Goal: Task Accomplishment & Management: Complete application form

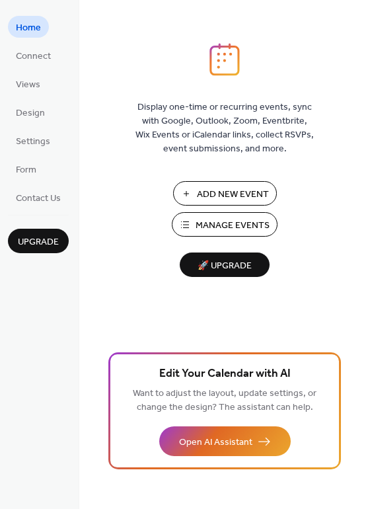
click at [24, 110] on span "Design" at bounding box center [30, 113] width 29 height 14
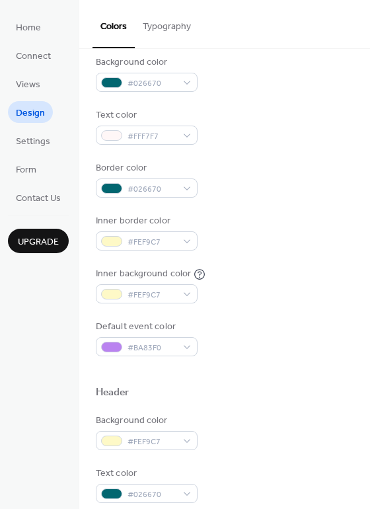
scroll to position [132, 0]
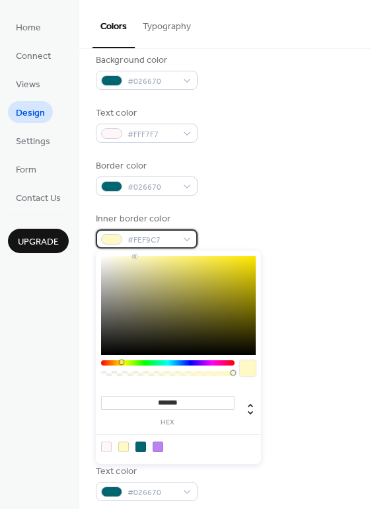
click at [174, 236] on span "#FEF9C7" at bounding box center [152, 240] width 49 height 14
click at [274, 213] on div "Inner border color #FEF9C7" at bounding box center [225, 230] width 258 height 36
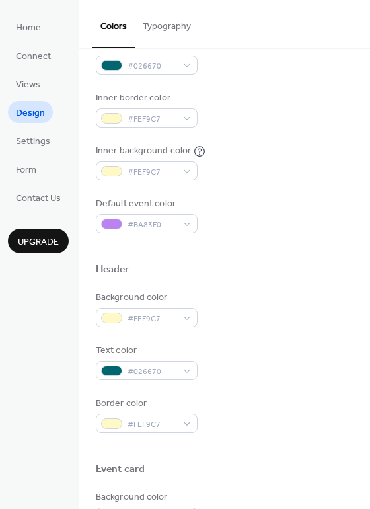
scroll to position [264, 0]
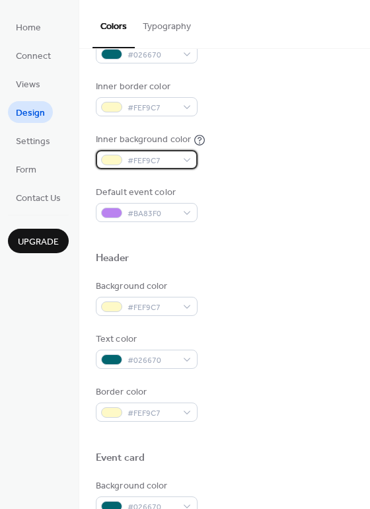
click at [184, 159] on div "#FEF9C7" at bounding box center [147, 159] width 102 height 19
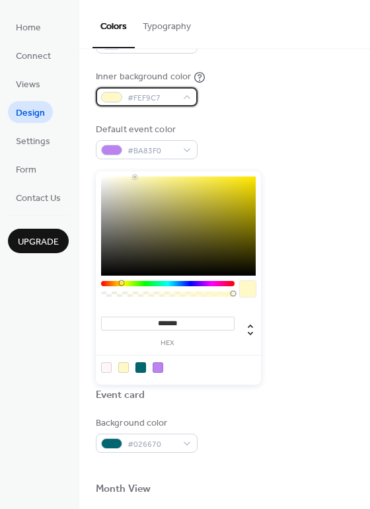
scroll to position [330, 0]
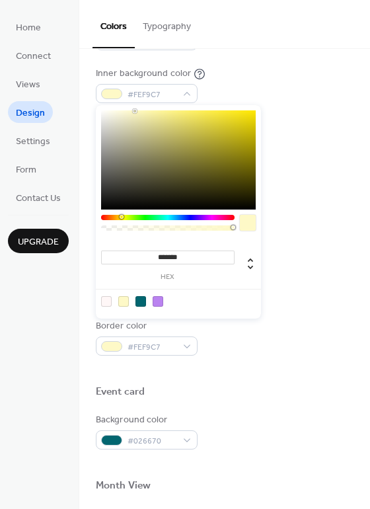
click at [168, 24] on button "Typography" at bounding box center [167, 23] width 64 height 47
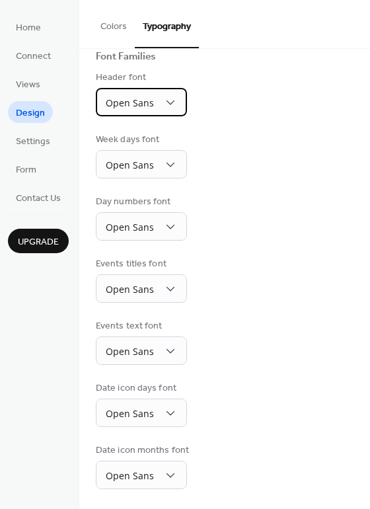
click at [133, 100] on span "Open Sans" at bounding box center [130, 102] width 48 height 13
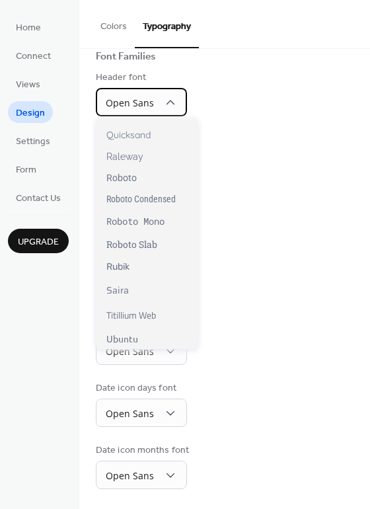
scroll to position [976, 0]
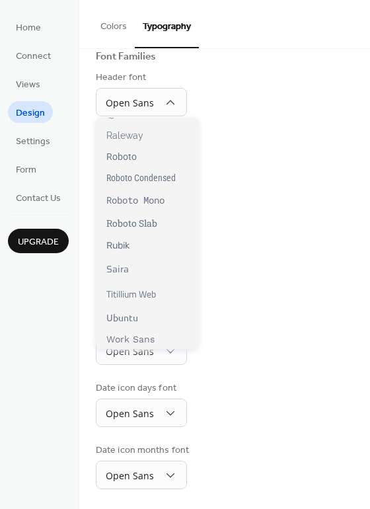
click at [283, 220] on div "Day numbers font Open Sans" at bounding box center [225, 218] width 258 height 46
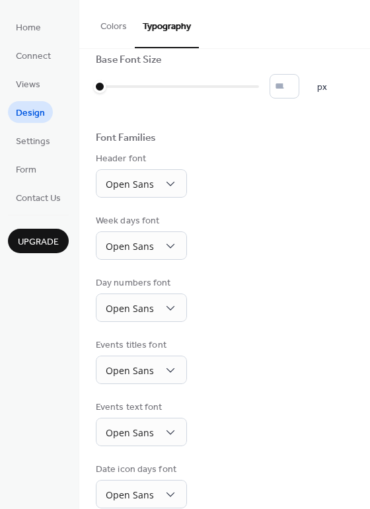
scroll to position [0, 0]
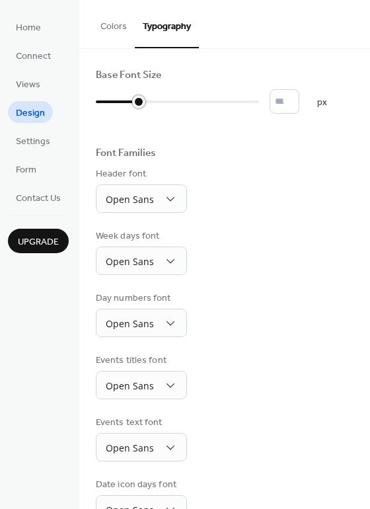
type input "**"
drag, startPoint x: 102, startPoint y: 103, endPoint x: 149, endPoint y: 101, distance: 47.6
click at [149, 101] on div at bounding box center [127, 101] width 62 height 21
click at [120, 25] on button "Colors" at bounding box center [114, 23] width 42 height 47
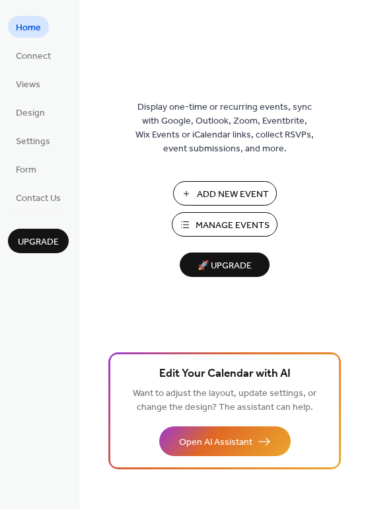
click at [29, 110] on span "Design" at bounding box center [30, 113] width 29 height 14
click at [36, 108] on span "Design" at bounding box center [30, 113] width 29 height 14
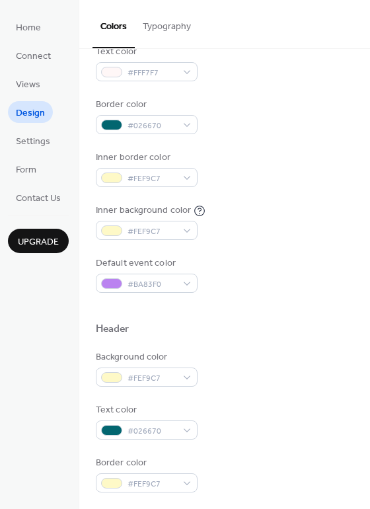
scroll to position [198, 0]
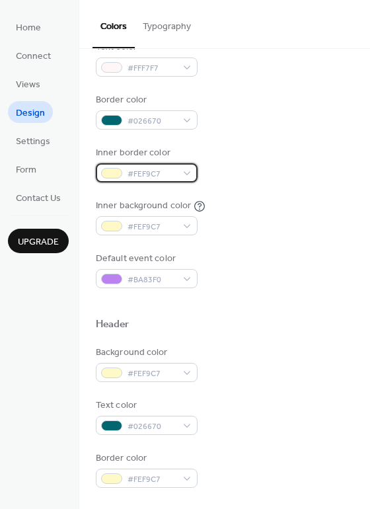
click at [184, 173] on div "#FEF9C7" at bounding box center [147, 172] width 102 height 19
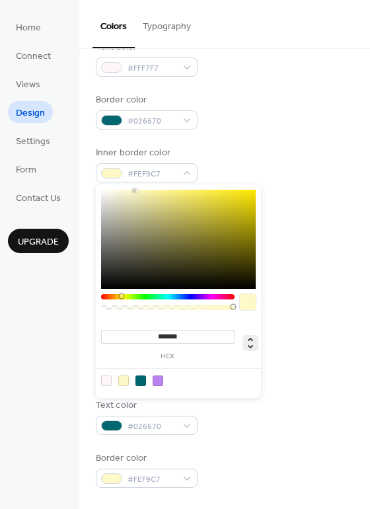
click at [250, 346] on icon at bounding box center [250, 343] width 5 height 11
type input "**"
type input "***"
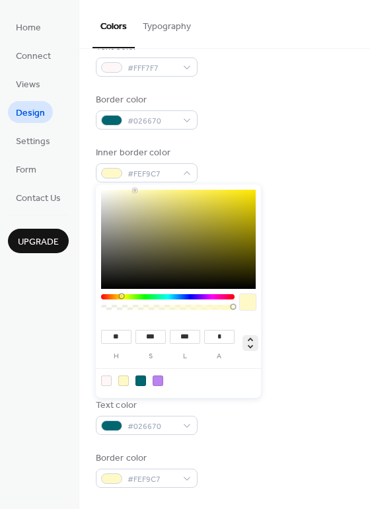
click at [250, 346] on icon at bounding box center [250, 343] width 5 height 11
click at [105, 377] on div at bounding box center [106, 380] width 11 height 11
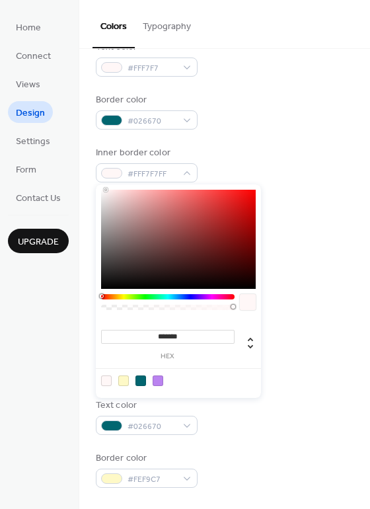
click at [108, 379] on div at bounding box center [106, 380] width 11 height 11
click at [140, 380] on div at bounding box center [140, 380] width 11 height 11
type input "*******"
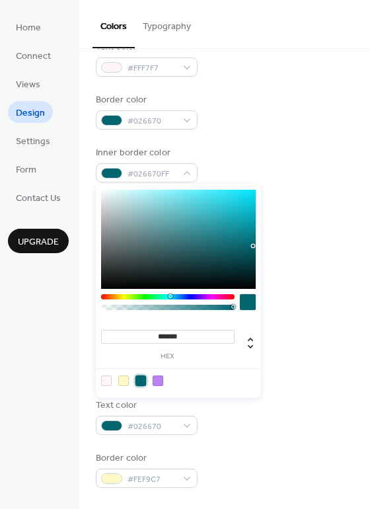
click at [284, 352] on div "Background color #FEF9C7" at bounding box center [225, 364] width 258 height 36
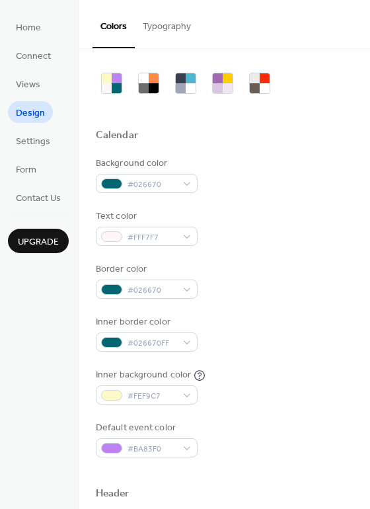
scroll to position [0, 0]
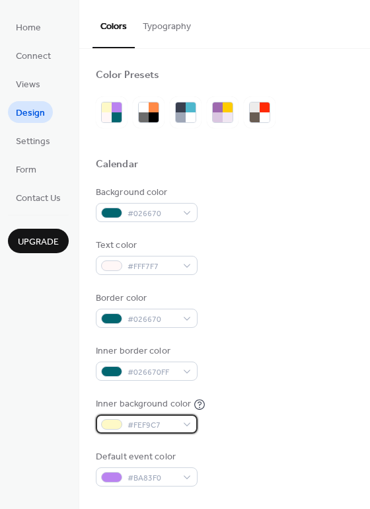
click at [115, 426] on div at bounding box center [111, 424] width 21 height 11
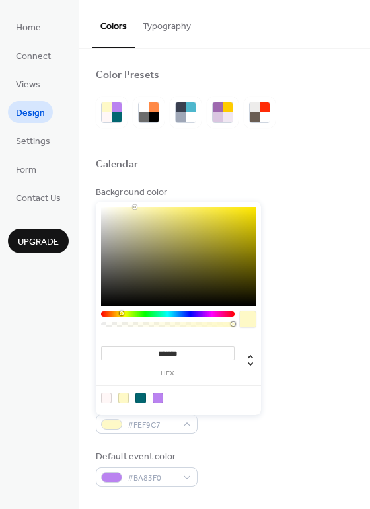
click at [138, 398] on div at bounding box center [140, 398] width 11 height 11
type input "*******"
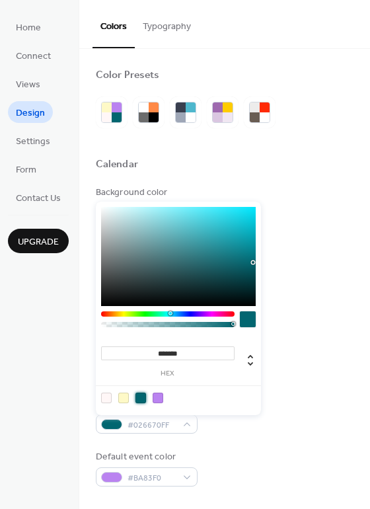
click at [280, 420] on div "Inner background color #026670FF" at bounding box center [225, 415] width 258 height 36
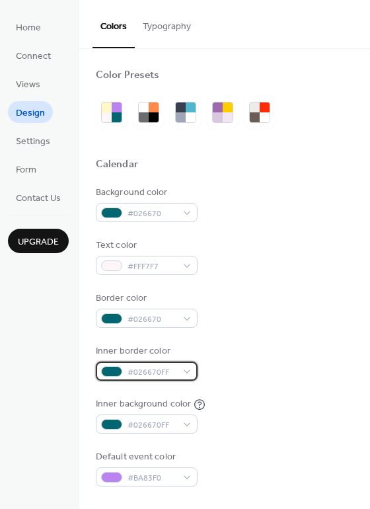
click at [141, 374] on span "#026670FF" at bounding box center [152, 372] width 49 height 14
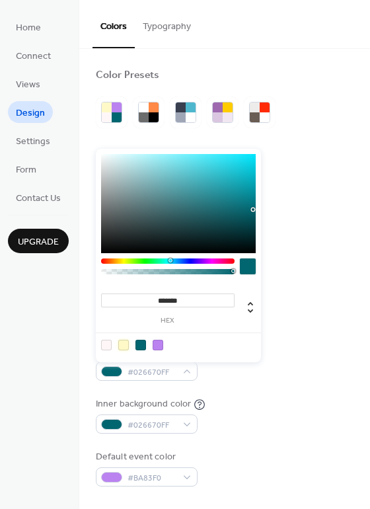
click at [122, 343] on div at bounding box center [123, 345] width 11 height 11
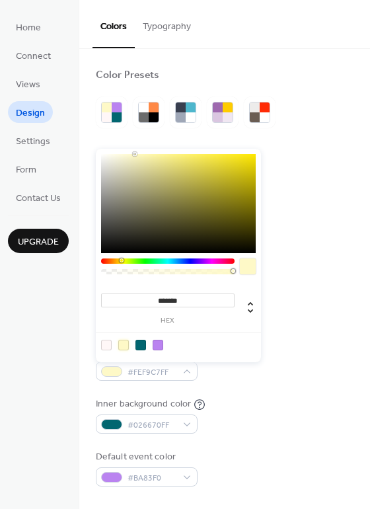
click at [103, 346] on div at bounding box center [106, 345] width 11 height 11
type input "*******"
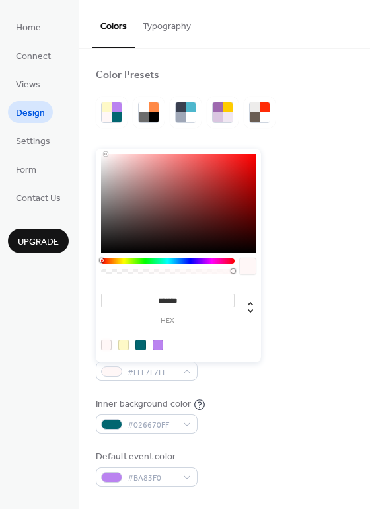
click at [253, 404] on div "Inner background color #026670FF" at bounding box center [225, 415] width 258 height 36
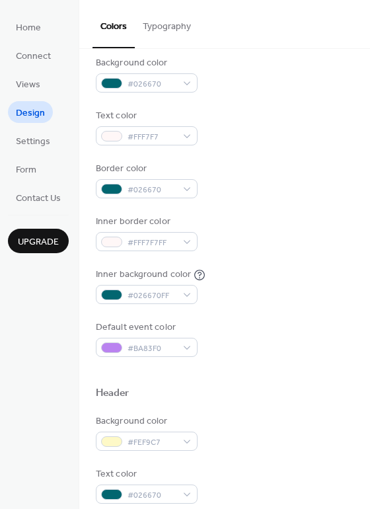
scroll to position [132, 0]
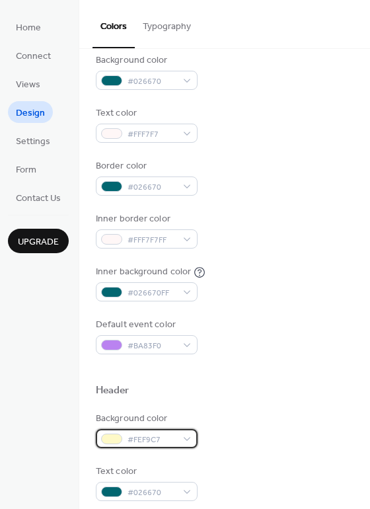
click at [131, 436] on span "#FEF9C7" at bounding box center [152, 440] width 49 height 14
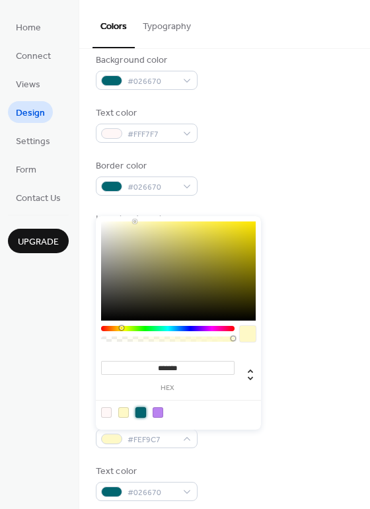
click at [145, 412] on div at bounding box center [140, 412] width 11 height 11
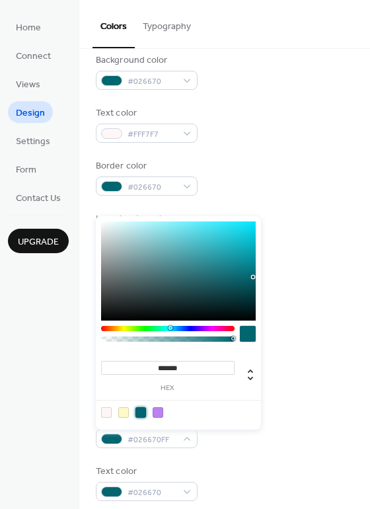
click at [104, 409] on div at bounding box center [106, 412] width 11 height 11
type input "*******"
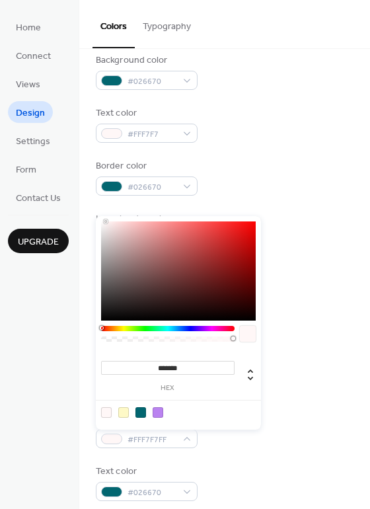
drag, startPoint x: 104, startPoint y: 409, endPoint x: 256, endPoint y: 435, distance: 154.8
click at [256, 435] on div "Background color #FFF7F7FF" at bounding box center [225, 430] width 258 height 36
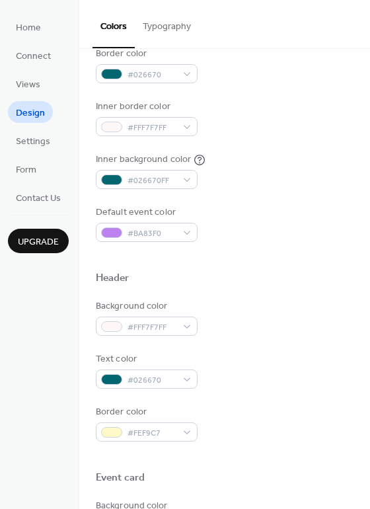
scroll to position [264, 0]
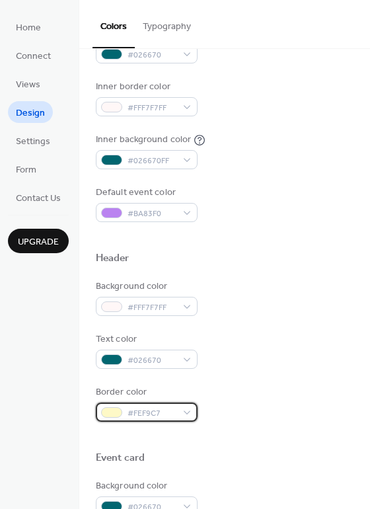
click at [129, 409] on span "#FEF9C7" at bounding box center [152, 413] width 49 height 14
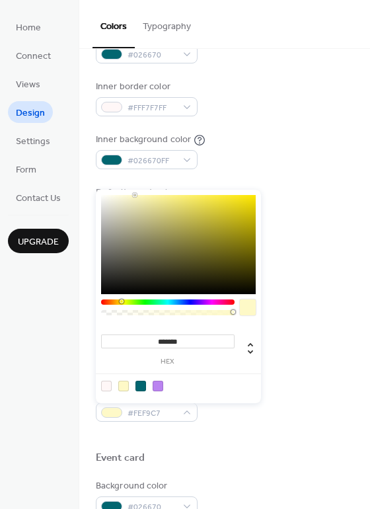
click at [254, 424] on div at bounding box center [225, 437] width 258 height 30
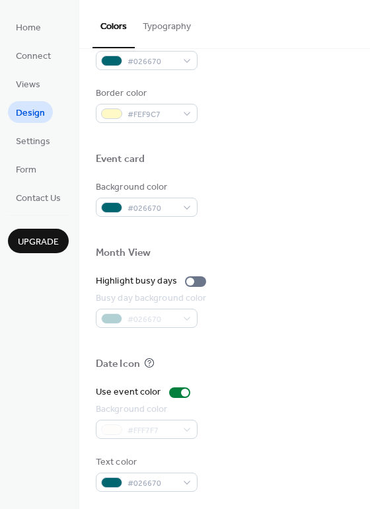
scroll to position [565, 0]
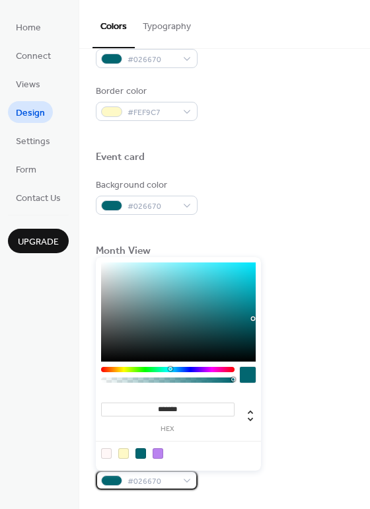
click at [121, 479] on div at bounding box center [111, 480] width 21 height 11
click at [104, 451] on div at bounding box center [106, 453] width 11 height 11
type input "*******"
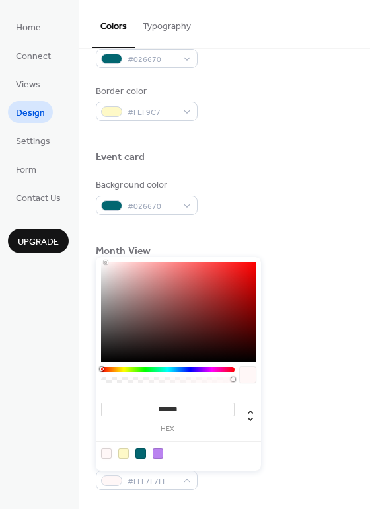
click at [106, 454] on div at bounding box center [106, 453] width 11 height 11
click at [328, 433] on div "Background color #FFF7F7" at bounding box center [225, 419] width 258 height 36
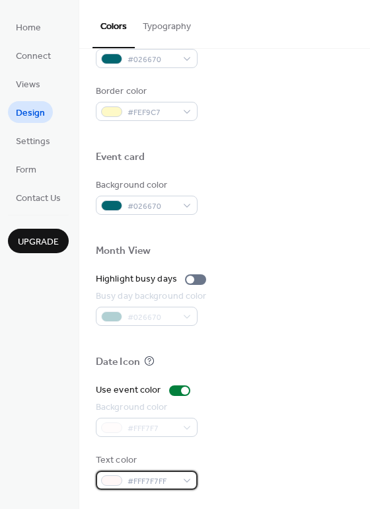
click at [157, 477] on span "#FFF7F7FF" at bounding box center [152, 482] width 49 height 14
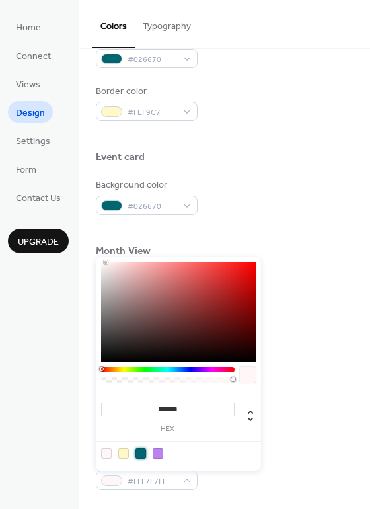
click at [139, 453] on div at bounding box center [140, 453] width 11 height 11
type input "*******"
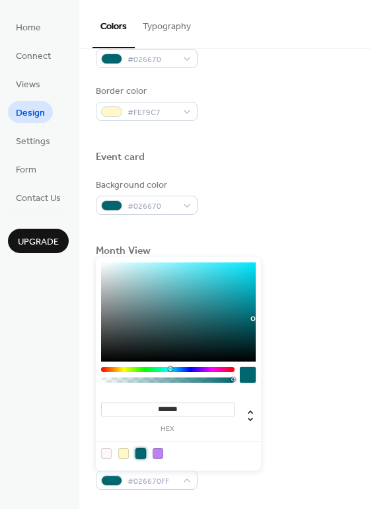
click at [280, 414] on div "Background color #FFF7F7" at bounding box center [225, 419] width 258 height 36
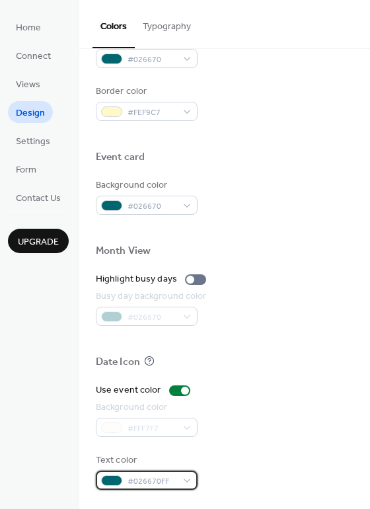
click at [124, 479] on div "#026670FF" at bounding box center [147, 480] width 102 height 19
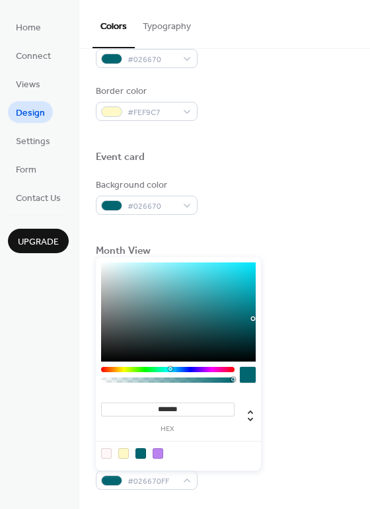
click at [103, 454] on div at bounding box center [106, 453] width 11 height 11
type input "*******"
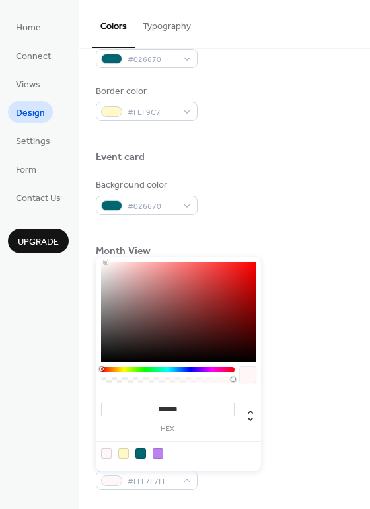
click at [311, 383] on div "Use event color" at bounding box center [225, 390] width 258 height 14
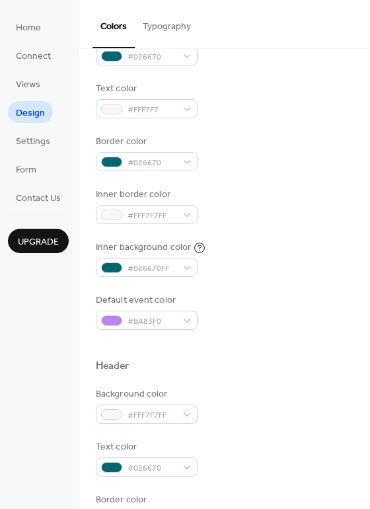
scroll to position [198, 0]
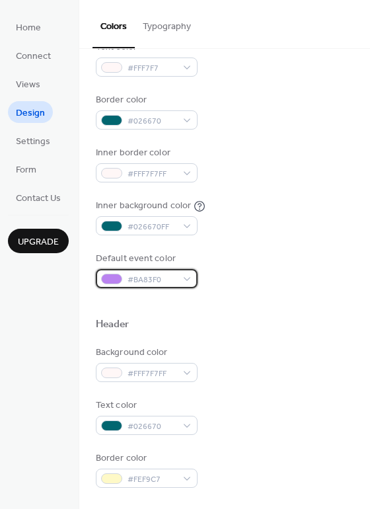
click at [166, 276] on span "#BA83F0" at bounding box center [152, 280] width 49 height 14
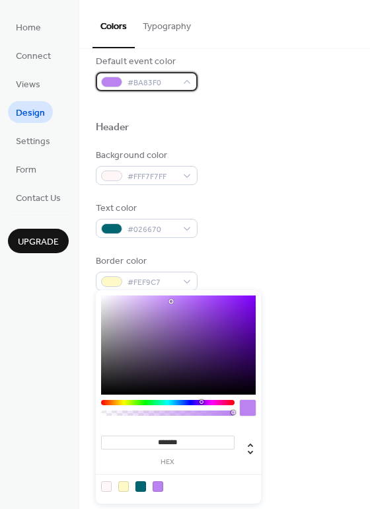
scroll to position [397, 0]
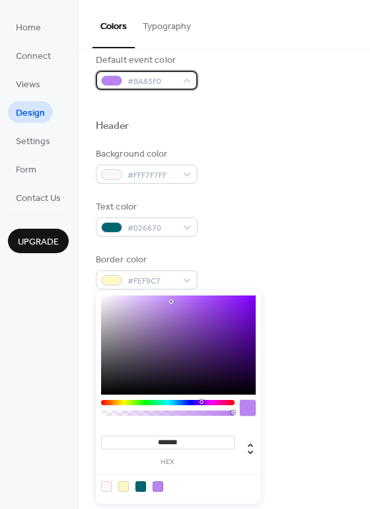
click at [145, 80] on span "#BA83F0" at bounding box center [152, 82] width 49 height 14
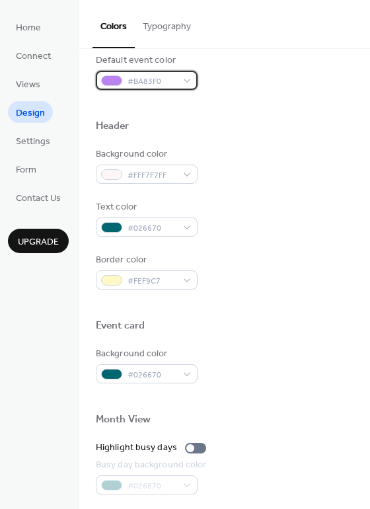
click at [189, 77] on div "#BA83F0" at bounding box center [147, 80] width 102 height 19
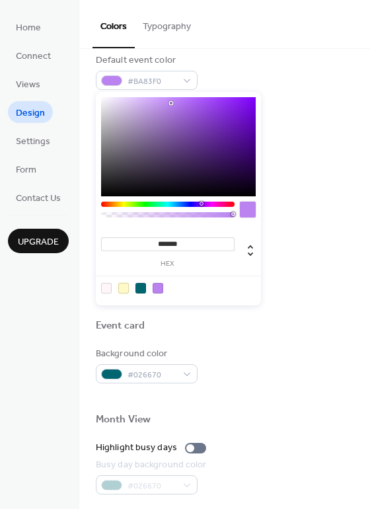
click at [123, 288] on div at bounding box center [123, 288] width 11 height 11
type input "*******"
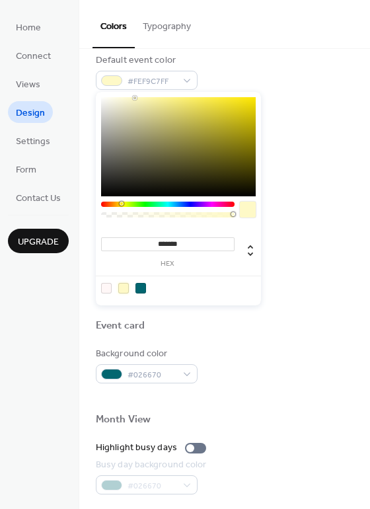
click at [303, 141] on div at bounding box center [225, 142] width 258 height 11
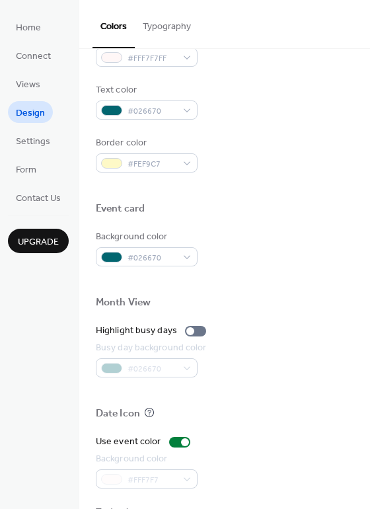
scroll to position [565, 0]
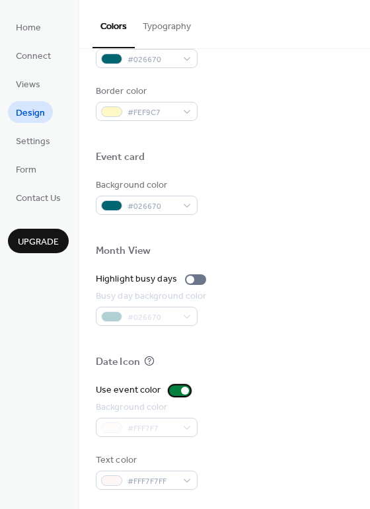
click at [182, 388] on div at bounding box center [185, 391] width 8 height 8
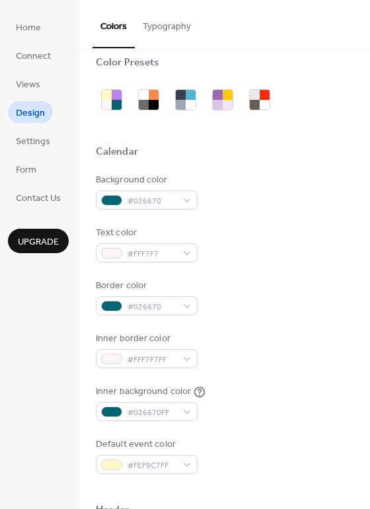
scroll to position [0, 0]
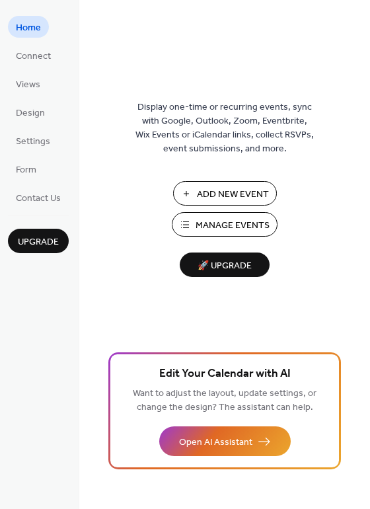
click at [39, 52] on span "Connect" at bounding box center [33, 57] width 35 height 14
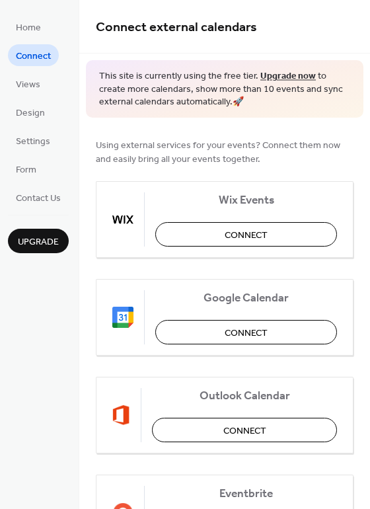
click at [38, 81] on span "Views" at bounding box center [28, 85] width 24 height 14
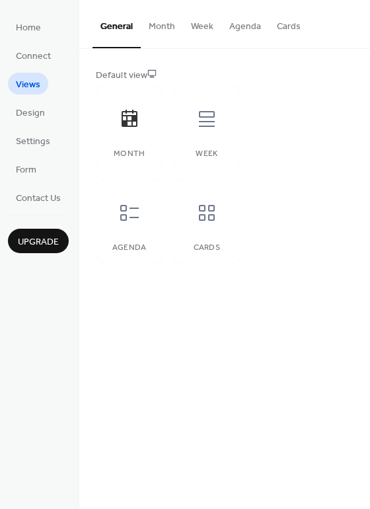
click at [36, 50] on span "Connect" at bounding box center [33, 57] width 35 height 14
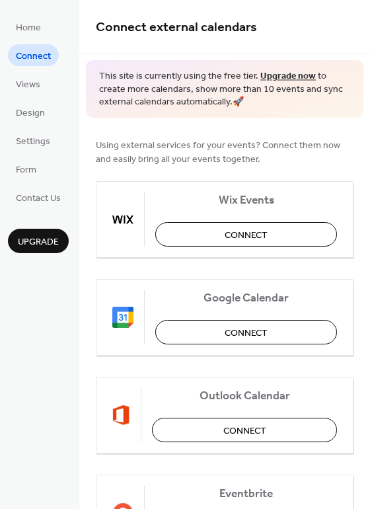
click at [32, 84] on span "Views" at bounding box center [28, 85] width 24 height 14
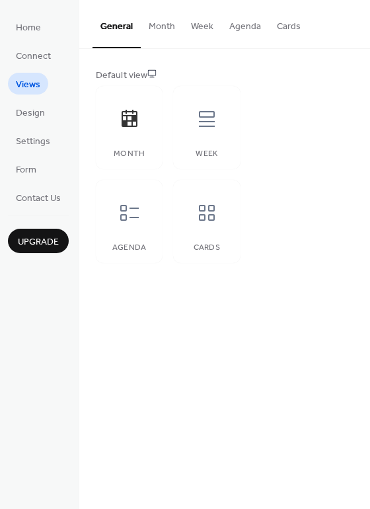
click at [153, 26] on button "Month" at bounding box center [162, 23] width 42 height 47
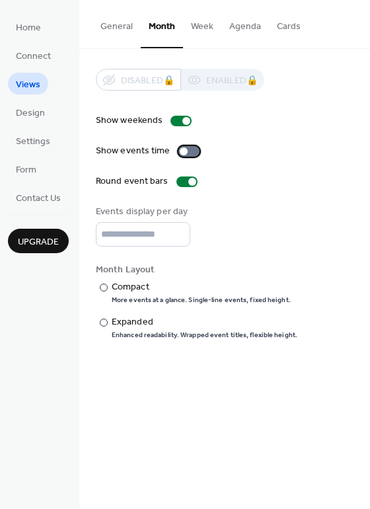
click at [191, 147] on div at bounding box center [188, 151] width 21 height 11
click at [192, 151] on div at bounding box center [194, 151] width 8 height 8
click at [192, 151] on div at bounding box center [188, 151] width 21 height 11
click at [129, 289] on div "Compact" at bounding box center [200, 287] width 176 height 14
click at [124, 320] on div "Expanded" at bounding box center [203, 322] width 183 height 14
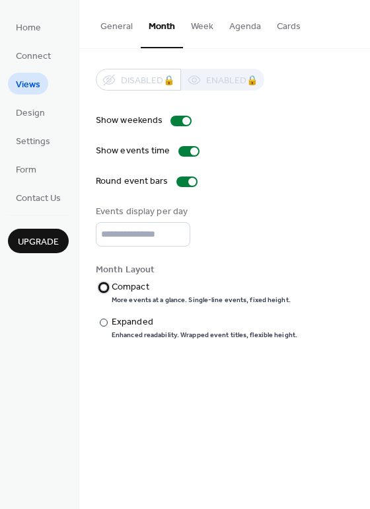
click at [127, 286] on div "Compact" at bounding box center [200, 287] width 176 height 14
click at [202, 26] on button "Week" at bounding box center [202, 23] width 38 height 47
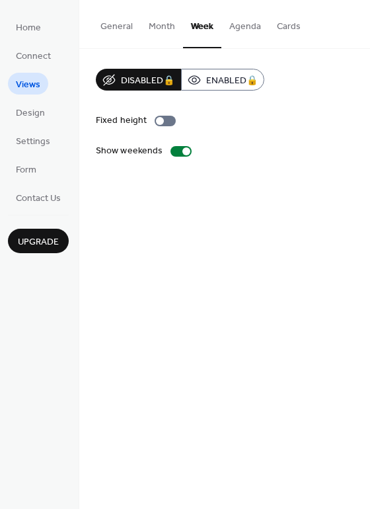
click at [246, 26] on button "Agenda" at bounding box center [245, 23] width 48 height 47
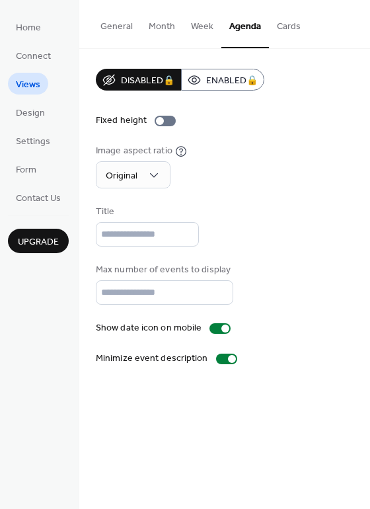
click at [287, 23] on button "Cards" at bounding box center [289, 23] width 40 height 47
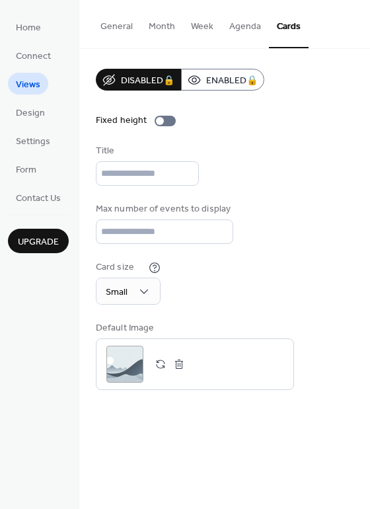
click at [110, 21] on button "General" at bounding box center [117, 23] width 48 height 47
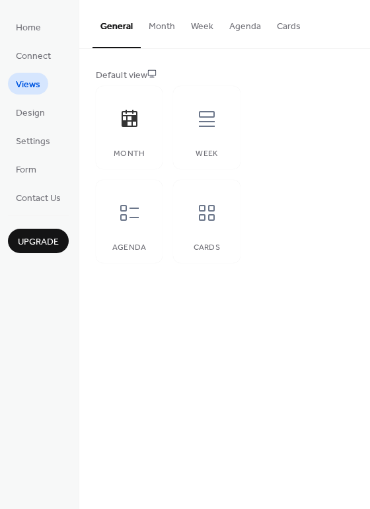
click at [37, 137] on span "Settings" at bounding box center [33, 142] width 34 height 14
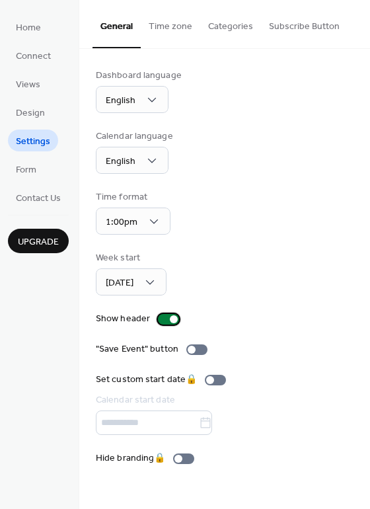
click at [167, 314] on div at bounding box center [168, 319] width 21 height 11
click at [166, 310] on div "Dashboard language English Calendar language English Time format 1:00pm Week st…" at bounding box center [225, 267] width 258 height 397
click at [165, 319] on div at bounding box center [163, 319] width 8 height 8
click at [195, 345] on div at bounding box center [196, 349] width 21 height 11
click at [28, 167] on span "Form" at bounding box center [26, 170] width 20 height 14
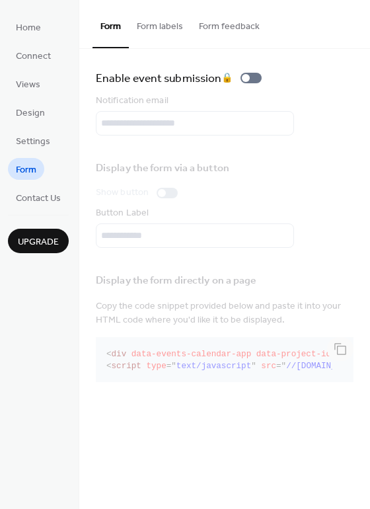
click at [44, 196] on span "Contact Us" at bounding box center [38, 199] width 45 height 14
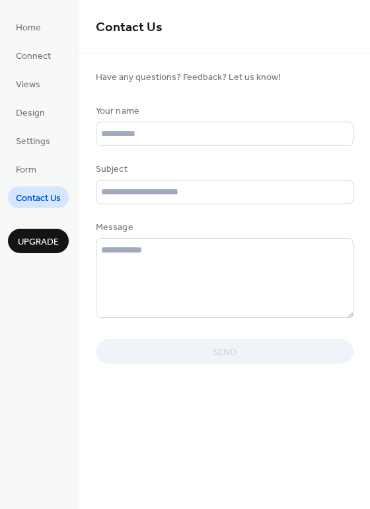
click at [34, 29] on span "Home" at bounding box center [28, 28] width 25 height 14
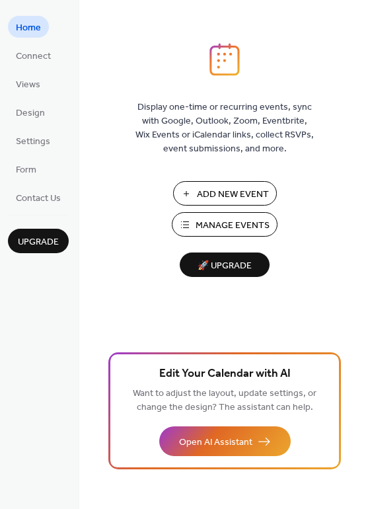
click at [198, 190] on span "Add New Event" at bounding box center [233, 195] width 72 height 14
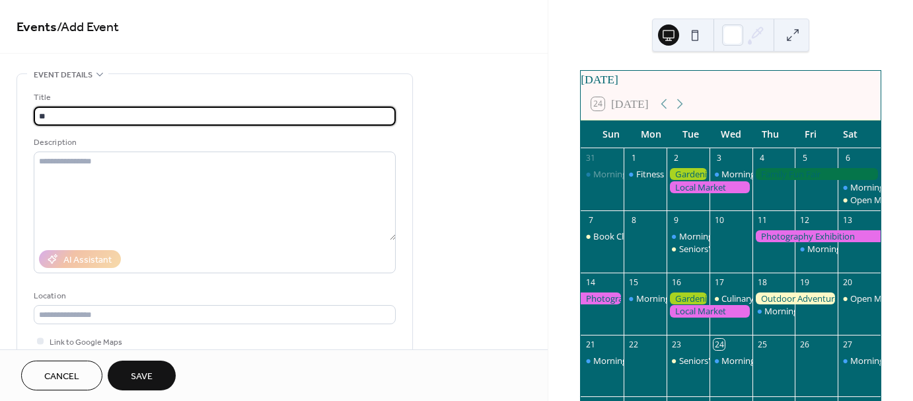
type input "*"
type input "**********"
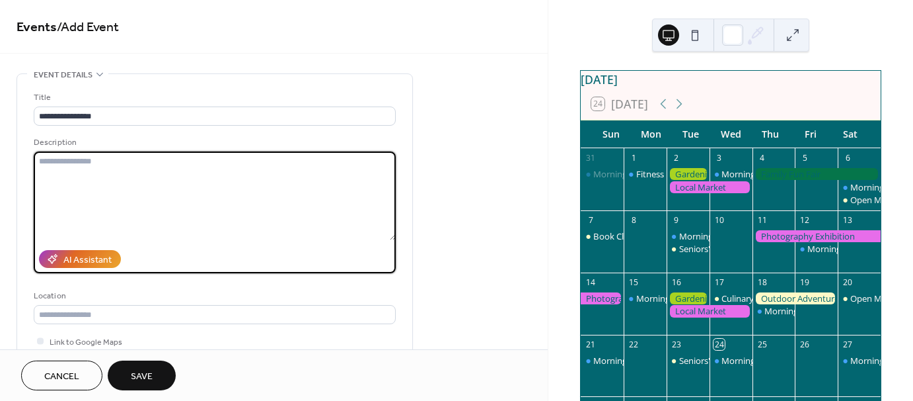
click at [124, 166] on textarea at bounding box center [215, 195] width 362 height 89
type textarea "**********"
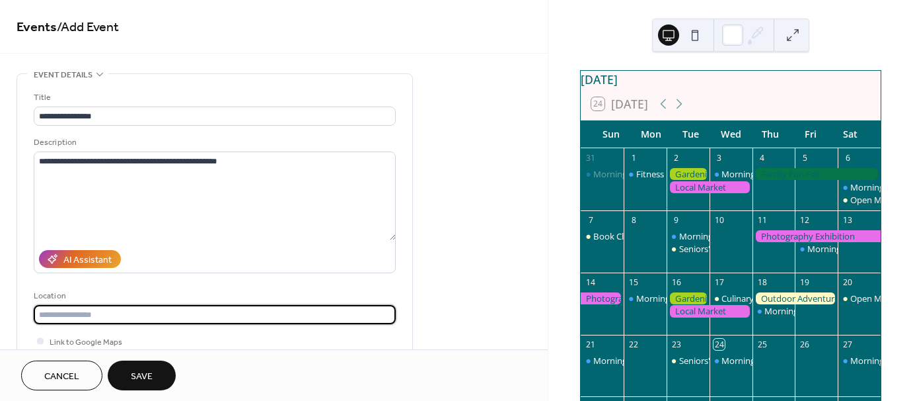
click at [132, 311] on input "text" at bounding box center [215, 314] width 362 height 19
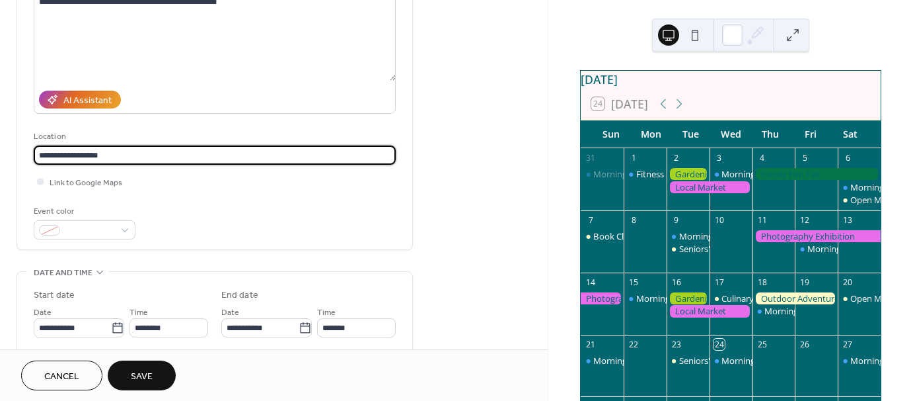
scroll to position [198, 0]
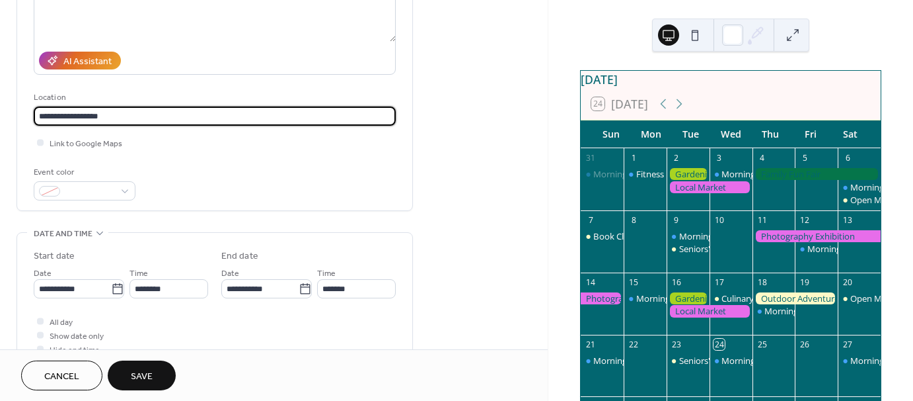
type input "**********"
click at [111, 190] on span at bounding box center [89, 192] width 49 height 14
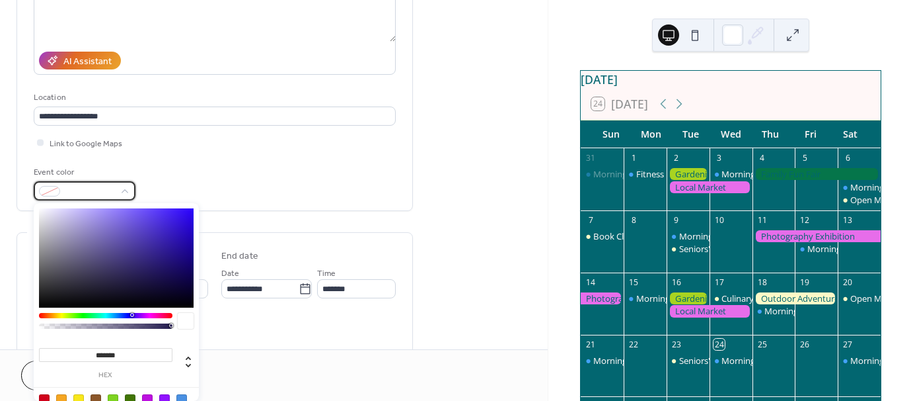
click at [111, 190] on span at bounding box center [89, 192] width 49 height 14
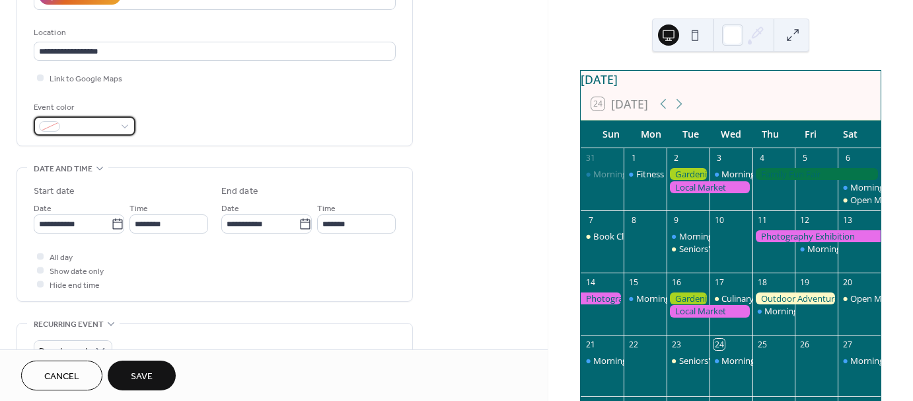
scroll to position [264, 0]
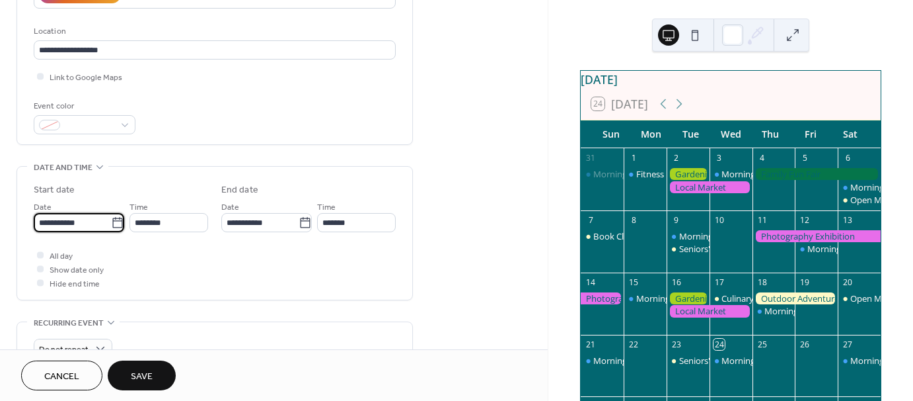
click at [92, 225] on input "**********" at bounding box center [72, 222] width 77 height 19
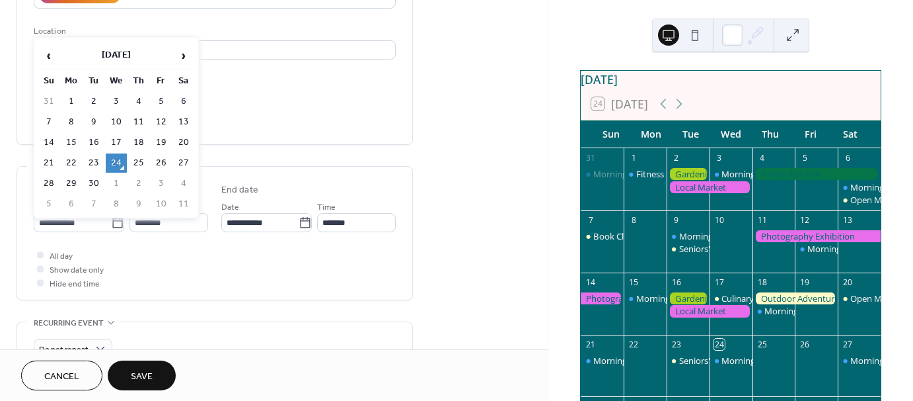
click at [182, 59] on span "›" at bounding box center [184, 55] width 20 height 26
click at [93, 116] on td "7" at bounding box center [93, 121] width 21 height 19
type input "**********"
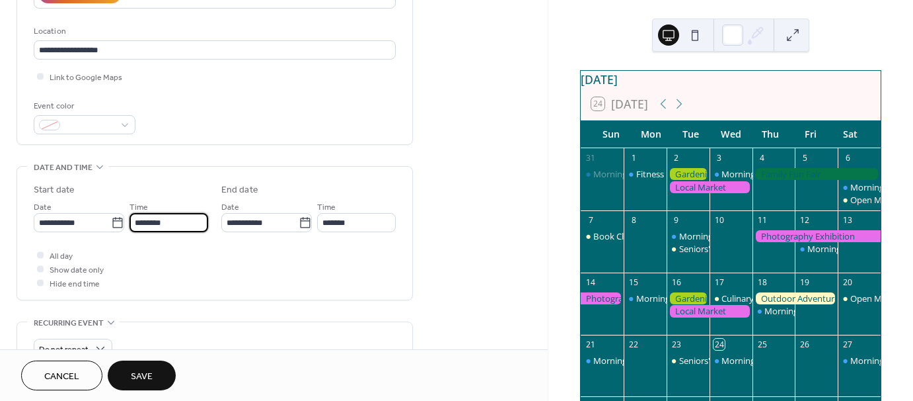
click at [145, 222] on input "********" at bounding box center [169, 222] width 79 height 19
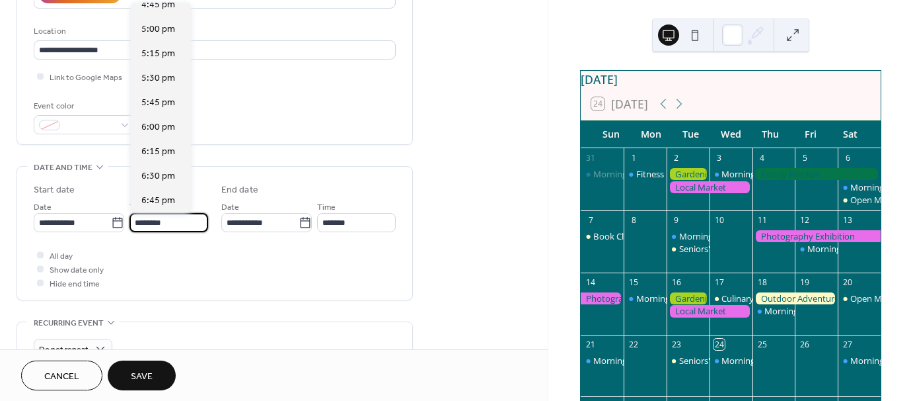
scroll to position [1703, 0]
click at [154, 77] on span "6:00 pm" at bounding box center [158, 74] width 34 height 14
type input "*******"
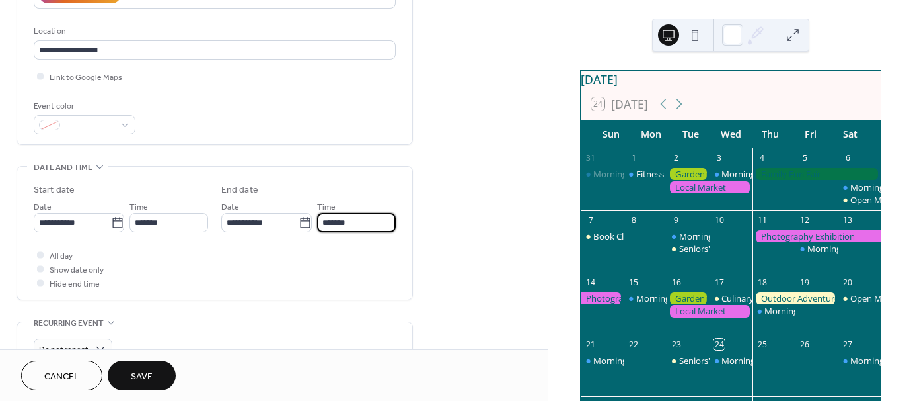
click at [370, 225] on input "*******" at bounding box center [356, 222] width 79 height 19
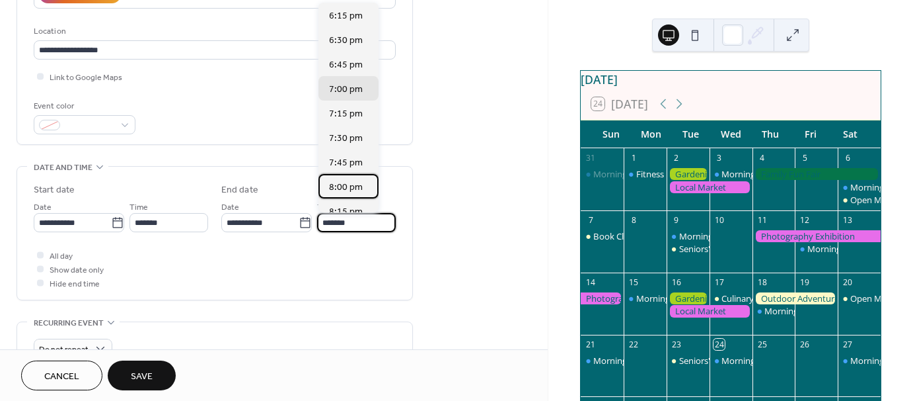
click at [350, 188] on span "8:00 pm" at bounding box center [346, 187] width 34 height 14
type input "*******"
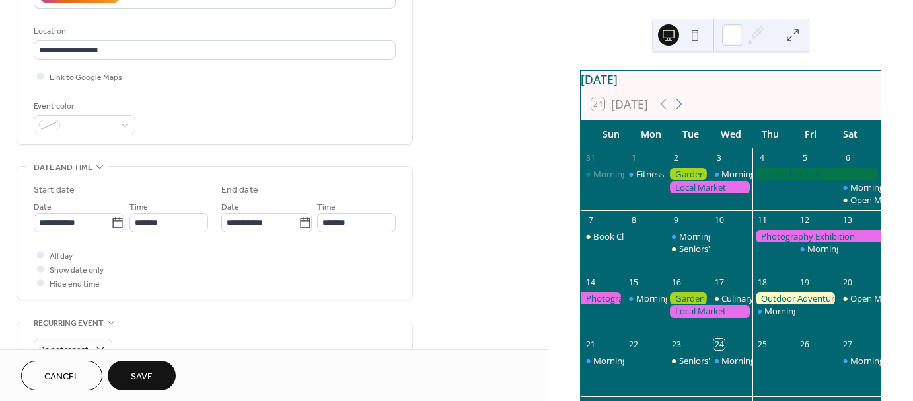
click at [356, 253] on div "All day Show date only Hide end time" at bounding box center [215, 269] width 362 height 42
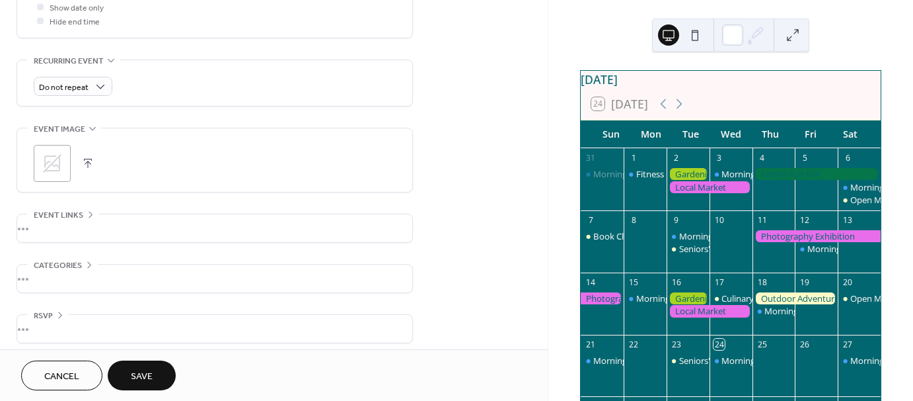
scroll to position [529, 0]
click at [33, 221] on div "•••" at bounding box center [214, 225] width 395 height 28
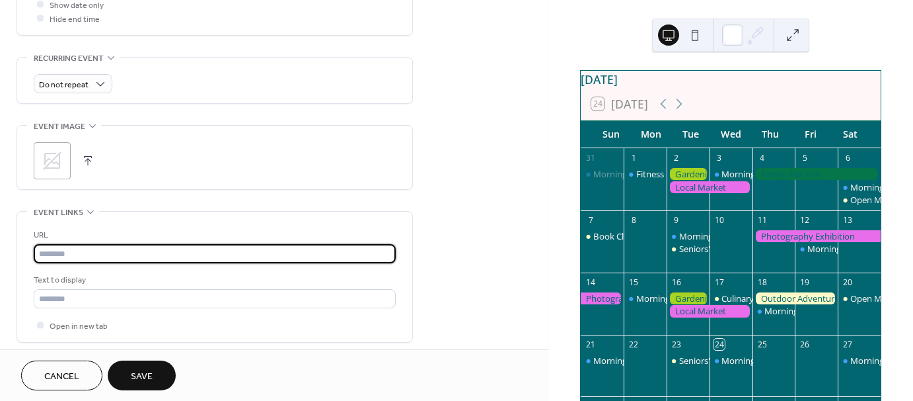
click at [60, 252] on input "text" at bounding box center [215, 253] width 362 height 19
paste input "**********"
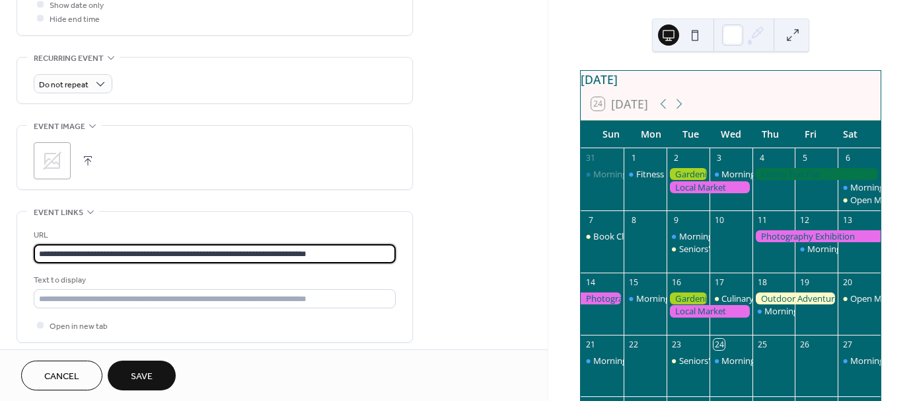
type input "**********"
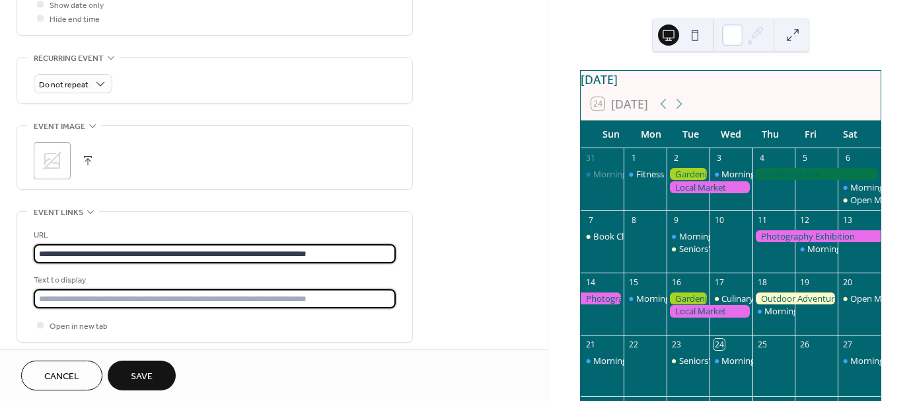
click at [66, 295] on input "text" at bounding box center [215, 298] width 362 height 19
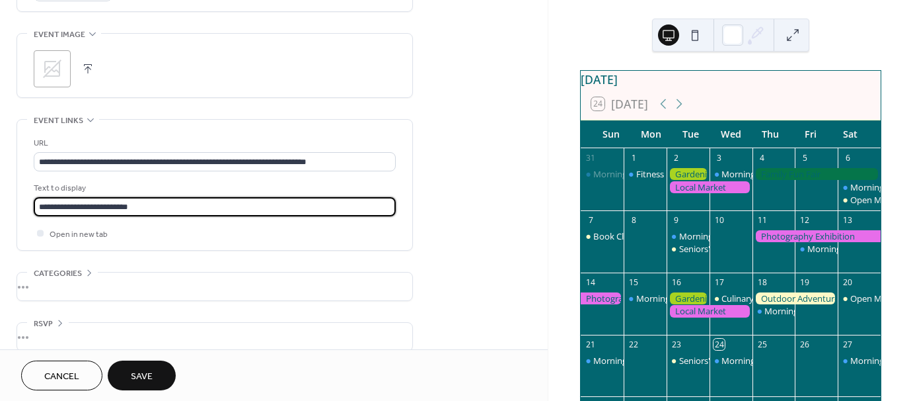
scroll to position [634, 0]
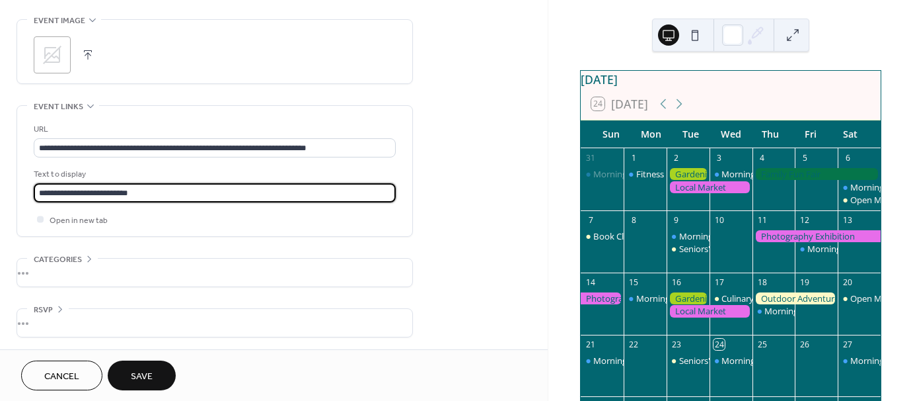
type input "**********"
click at [145, 378] on span "Save" at bounding box center [142, 376] width 22 height 14
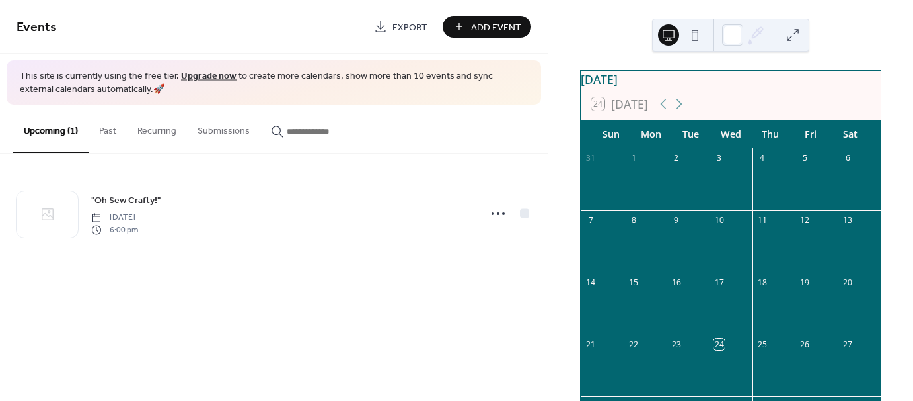
click at [678, 111] on icon at bounding box center [679, 104] width 16 height 16
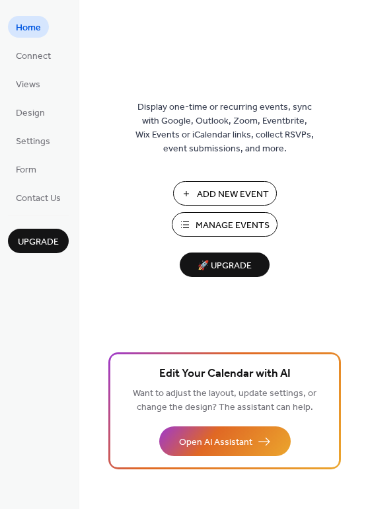
click at [243, 224] on span "Manage Events" at bounding box center [233, 226] width 74 height 14
click at [40, 112] on span "Design" at bounding box center [30, 113] width 29 height 14
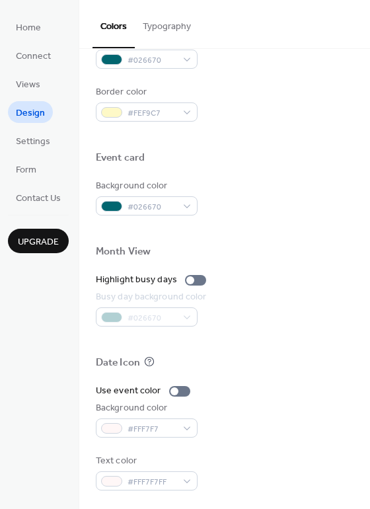
scroll to position [565, 0]
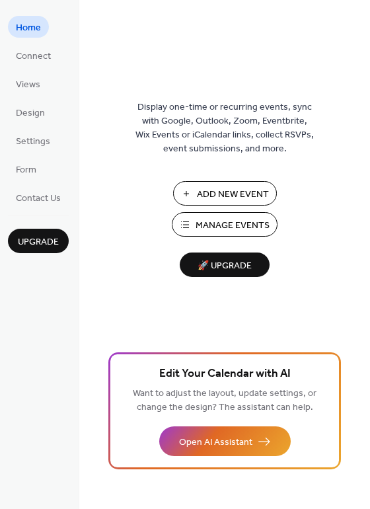
click at [40, 79] on link "Views" at bounding box center [28, 84] width 40 height 22
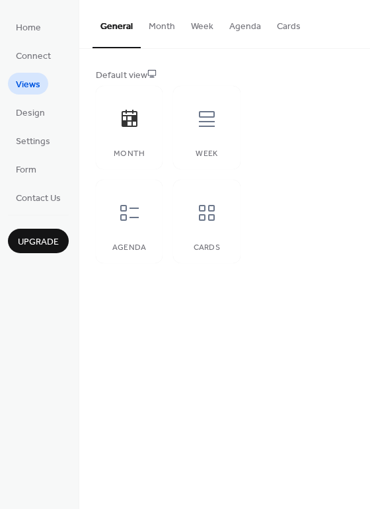
click at [39, 116] on span "Design" at bounding box center [30, 113] width 29 height 14
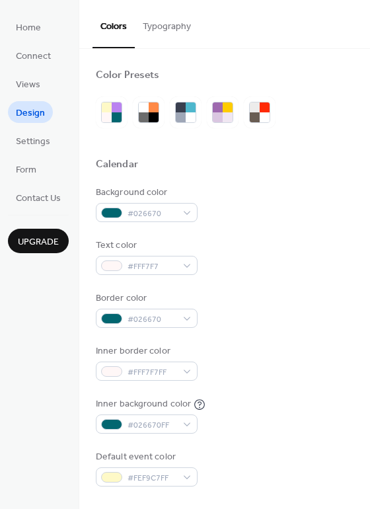
click at [145, 21] on button "Typography" at bounding box center [167, 23] width 64 height 47
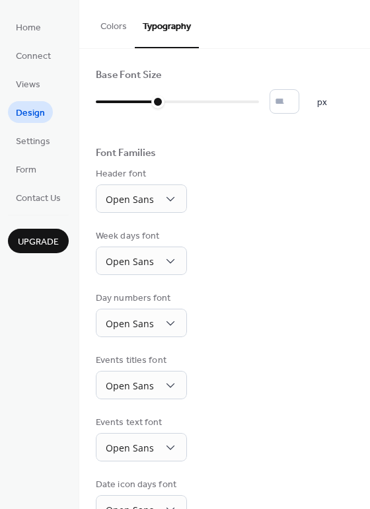
click at [37, 140] on span "Settings" at bounding box center [33, 142] width 34 height 14
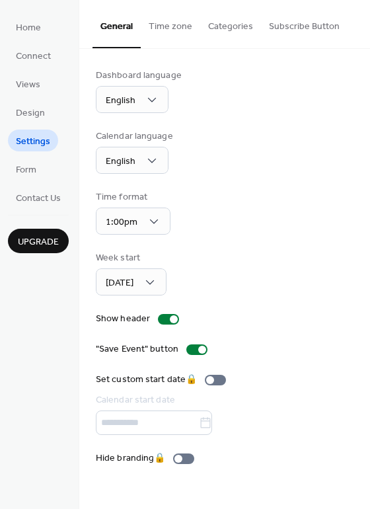
click at [184, 28] on button "Time zone" at bounding box center [170, 23] width 59 height 47
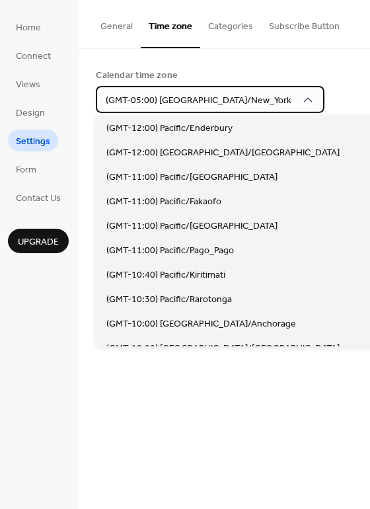
click at [196, 97] on span "(GMT-05:00) America/New_York" at bounding box center [199, 101] width 186 height 18
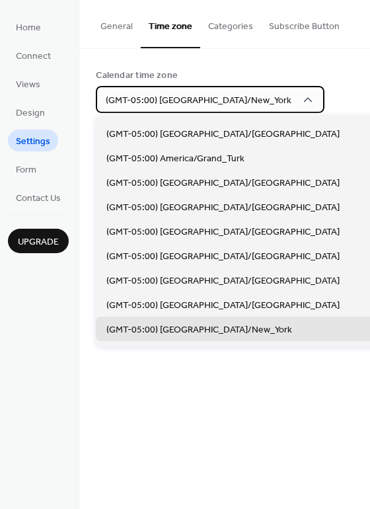
scroll to position [901, 0]
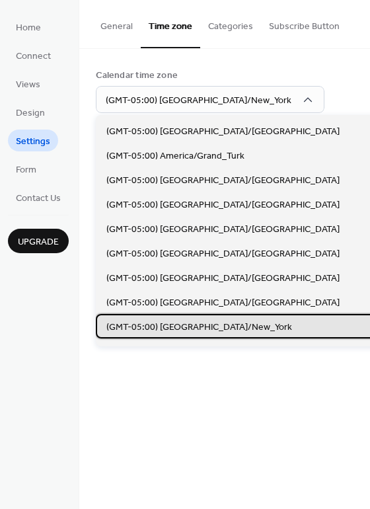
click at [212, 321] on span "(GMT-05:00) America/New_York" at bounding box center [199, 328] width 186 height 14
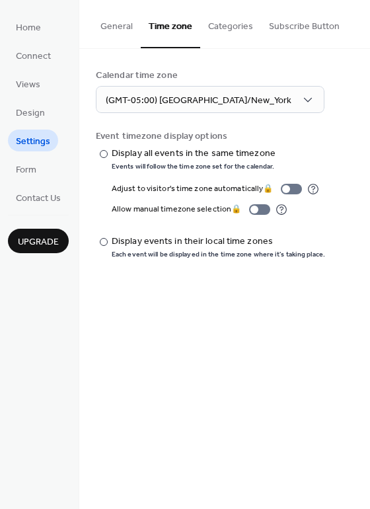
click at [230, 16] on button "Categories" at bounding box center [230, 23] width 61 height 47
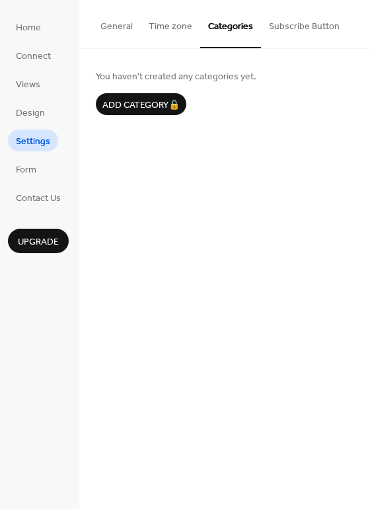
click at [301, 30] on button "Subscribe Button" at bounding box center [304, 23] width 87 height 47
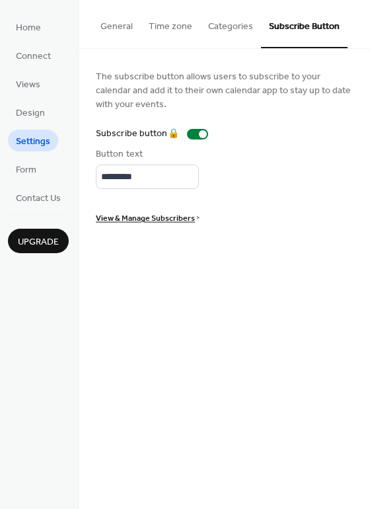
click at [190, 134] on div "Subscribe button 🔒" at bounding box center [155, 134] width 118 height 14
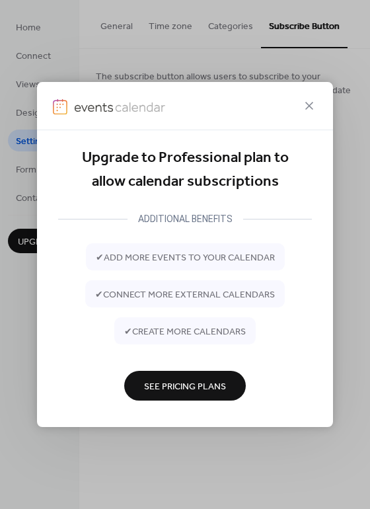
click at [311, 106] on icon at bounding box center [309, 106] width 16 height 16
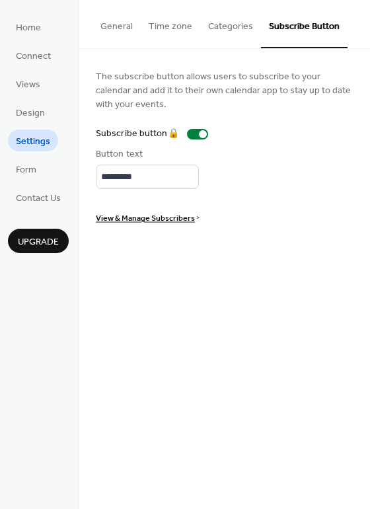
click at [213, 30] on button "Categories" at bounding box center [230, 23] width 61 height 47
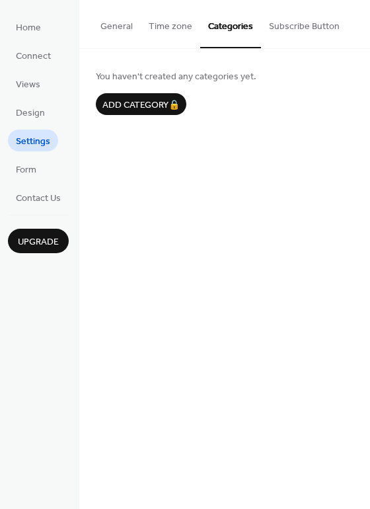
click at [171, 37] on button "Time zone" at bounding box center [170, 23] width 59 height 47
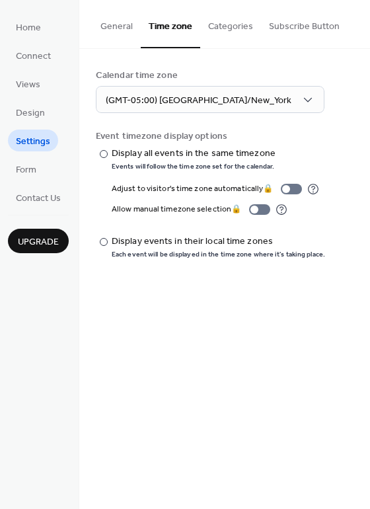
click at [132, 31] on button "General" at bounding box center [117, 23] width 48 height 47
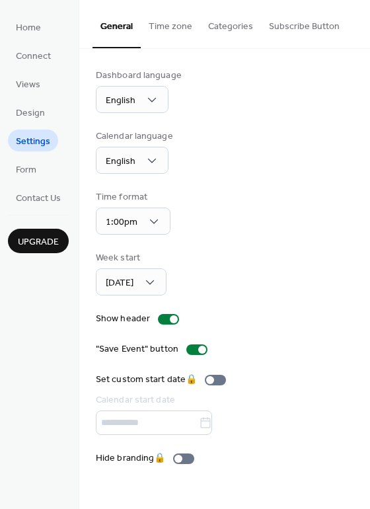
click at [38, 106] on span "Design" at bounding box center [30, 113] width 29 height 14
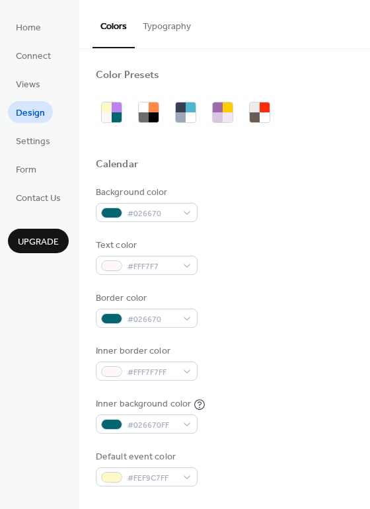
click at [166, 24] on button "Typography" at bounding box center [167, 23] width 64 height 47
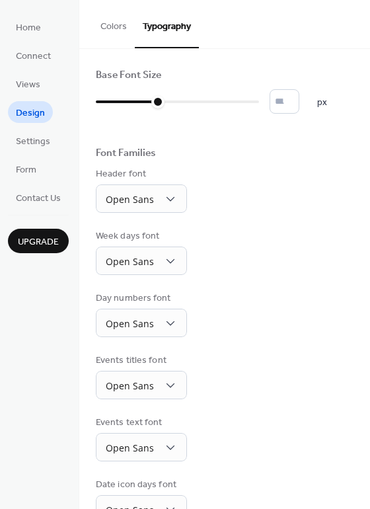
click at [40, 145] on span "Settings" at bounding box center [33, 142] width 34 height 14
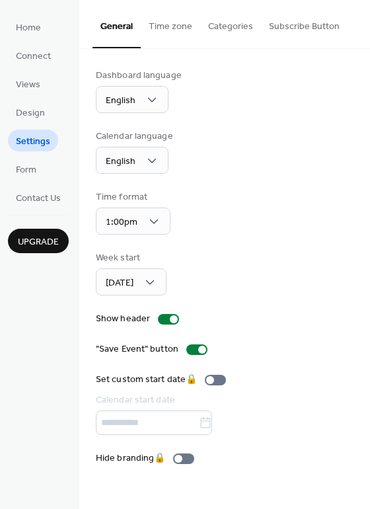
click at [44, 165] on li "Form" at bounding box center [26, 169] width 36 height 22
click at [22, 169] on span "Form" at bounding box center [26, 170] width 20 height 14
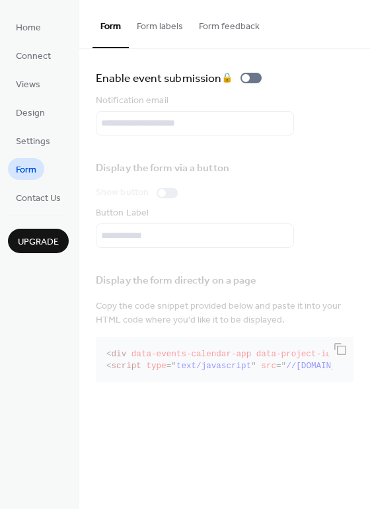
click at [47, 198] on span "Contact Us" at bounding box center [38, 199] width 45 height 14
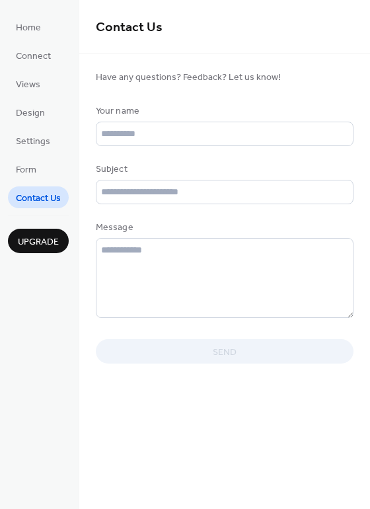
click at [38, 56] on span "Connect" at bounding box center [33, 57] width 35 height 14
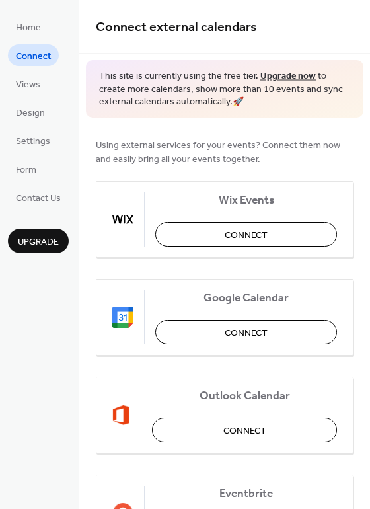
click at [36, 36] on link "Home" at bounding box center [28, 27] width 41 height 22
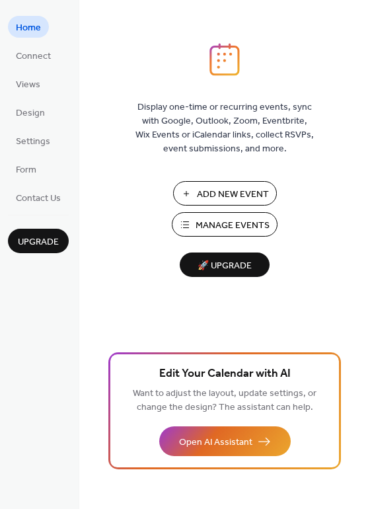
click at [33, 55] on span "Connect" at bounding box center [33, 57] width 35 height 14
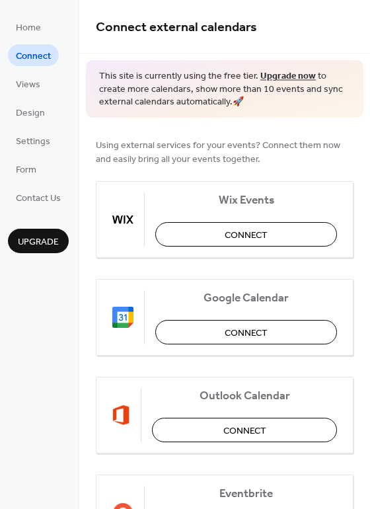
click at [20, 85] on span "Views" at bounding box center [28, 85] width 24 height 14
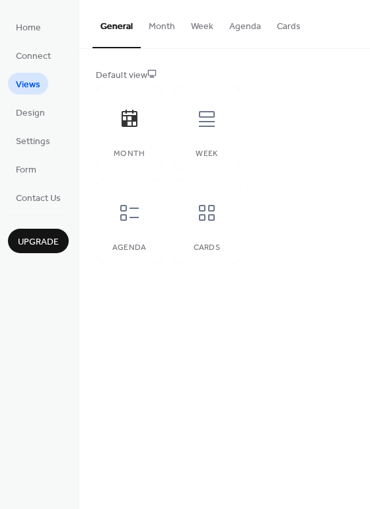
click at [132, 121] on icon at bounding box center [130, 118] width 16 height 17
click at [158, 20] on button "Month" at bounding box center [162, 23] width 42 height 47
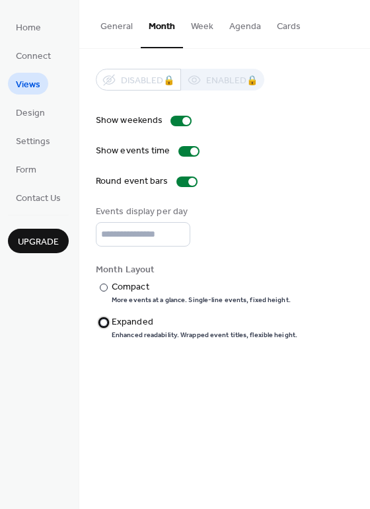
click at [139, 323] on div "Expanded" at bounding box center [203, 322] width 183 height 14
